Goal: Find specific page/section: Find specific page/section

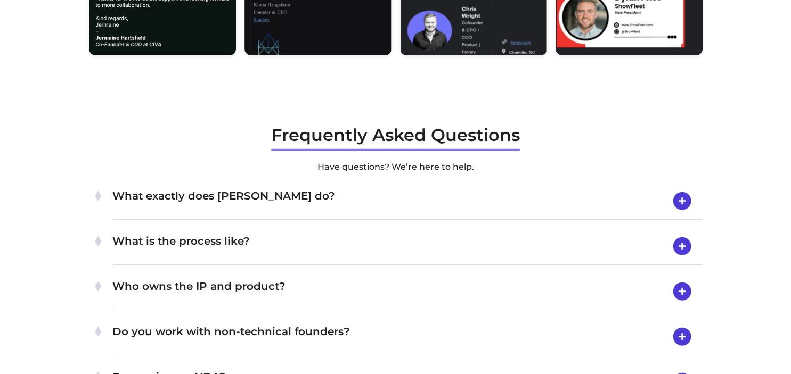
scroll to position [3598, 0]
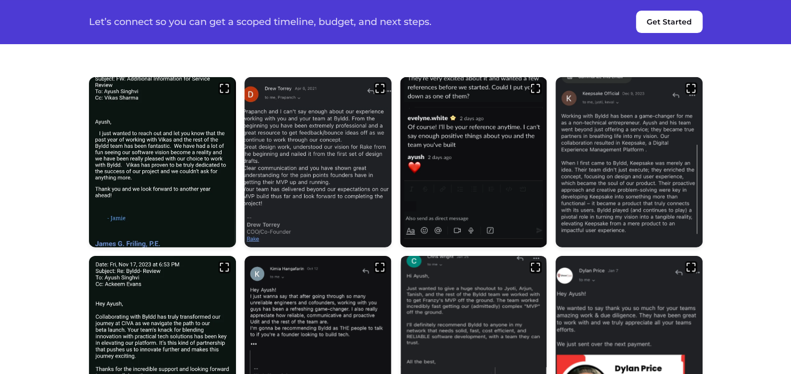
scroll to position [3247, 0]
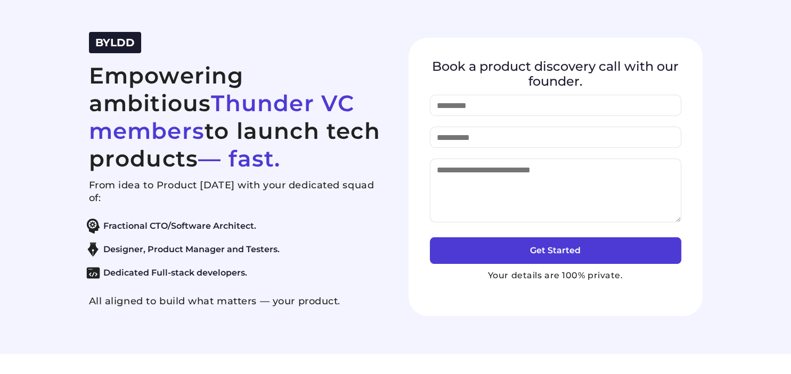
click at [84, 34] on div "BYLDD Empowering ambitious Thunder VC members to launch tech products — fast. F…" at bounding box center [395, 177] width 639 height 290
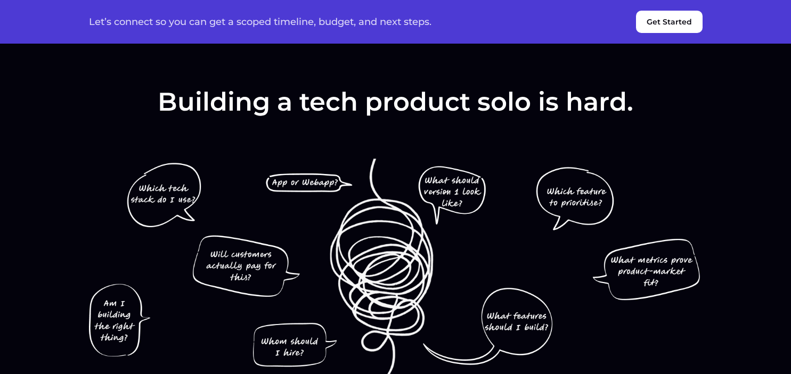
scroll to position [737, 0]
